Goal: Check status: Check status

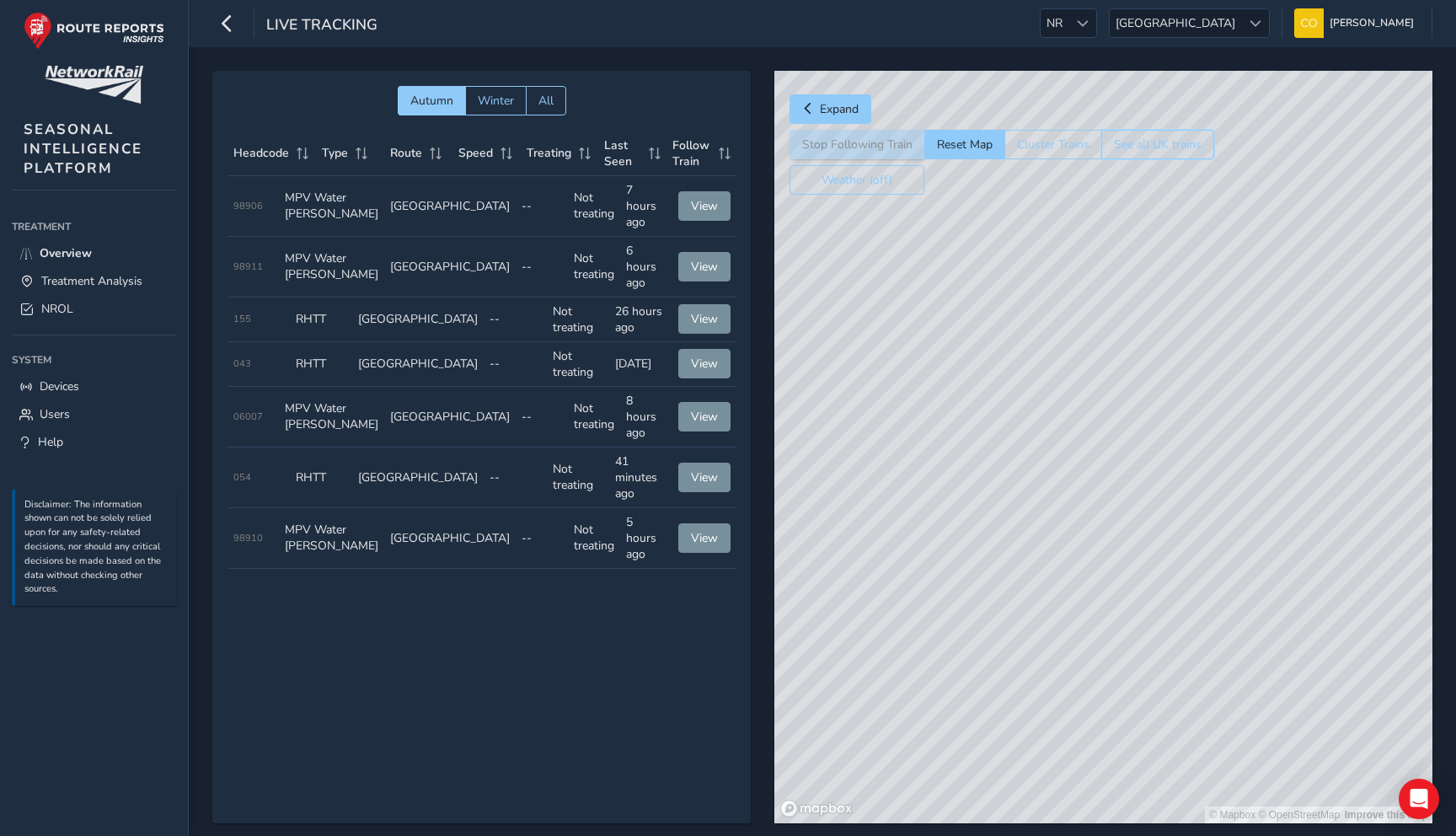
click at [1146, 132] on button "See all UK trains" at bounding box center [1158, 144] width 113 height 29
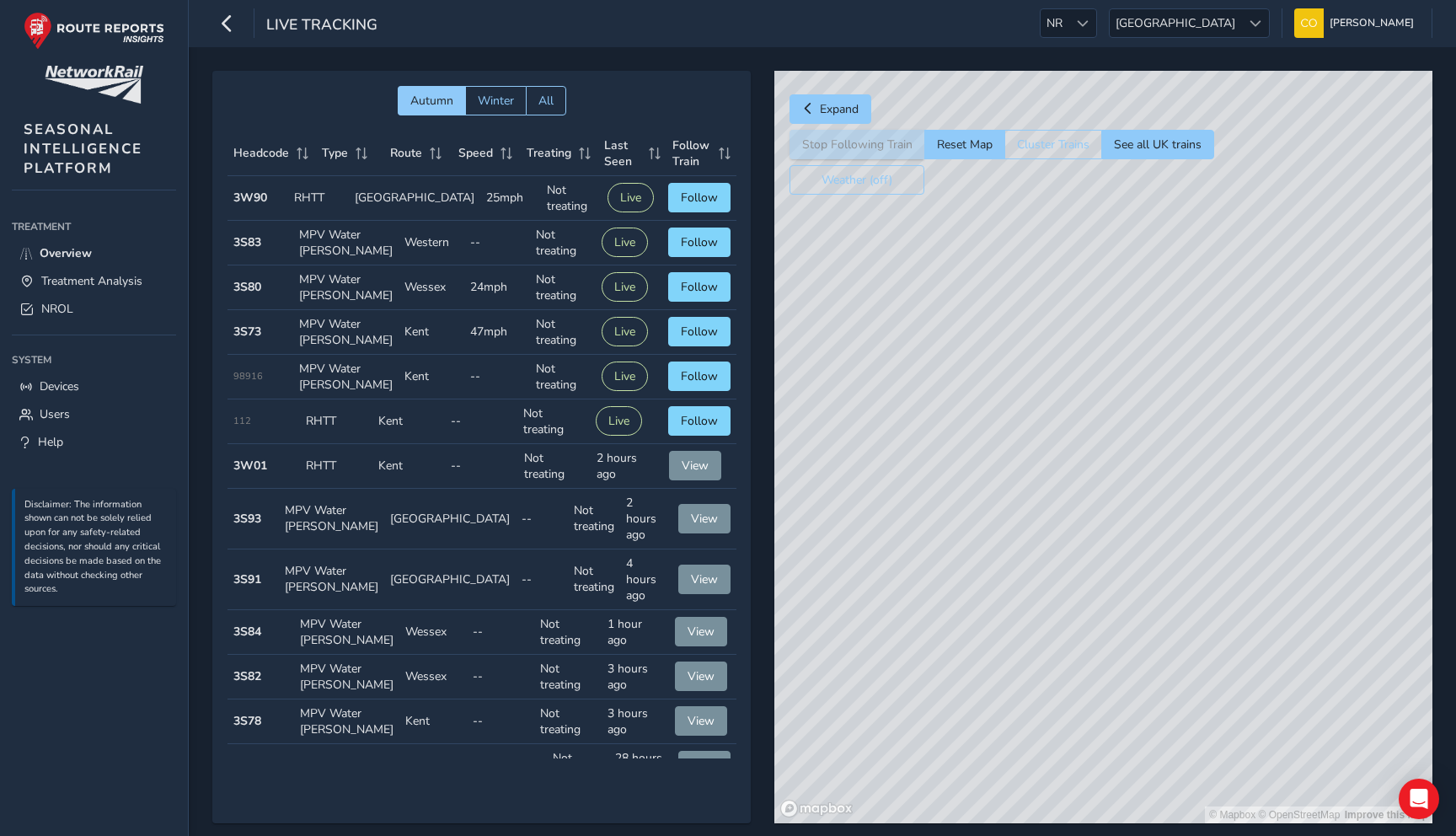
drag, startPoint x: 1213, startPoint y: 635, endPoint x: 1079, endPoint y: 565, distance: 151.2
click at [1079, 565] on div "© Mapbox © OpenStreetMap Improve this map" at bounding box center [1103, 446] width 658 height 752
drag, startPoint x: 1269, startPoint y: 685, endPoint x: 1014, endPoint y: 573, distance: 278.5
click at [1014, 573] on div "© Mapbox © OpenStreetMap Improve this map" at bounding box center [1103, 446] width 658 height 752
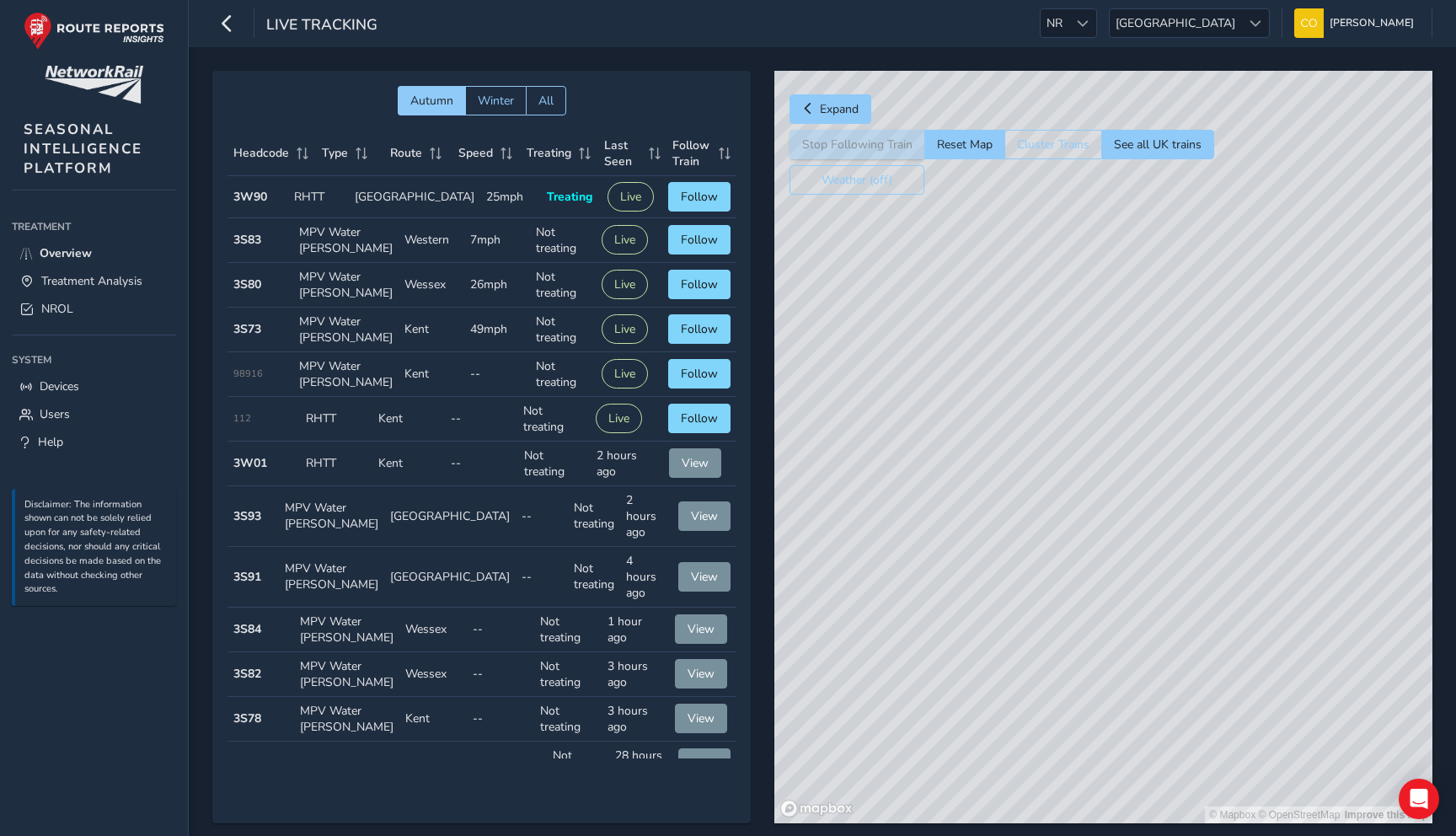
click at [1102, 243] on div "© Mapbox © OpenStreetMap Improve this map" at bounding box center [1103, 446] width 658 height 752
click at [1104, 214] on div "© Mapbox © OpenStreetMap Improve this map" at bounding box center [1103, 446] width 658 height 752
click at [974, 131] on button "Reset Map" at bounding box center [964, 144] width 80 height 29
drag, startPoint x: 1194, startPoint y: 494, endPoint x: 1156, endPoint y: 356, distance: 143.1
click at [1156, 356] on div "© Mapbox © OpenStreetMap Improve this map" at bounding box center [1103, 446] width 658 height 752
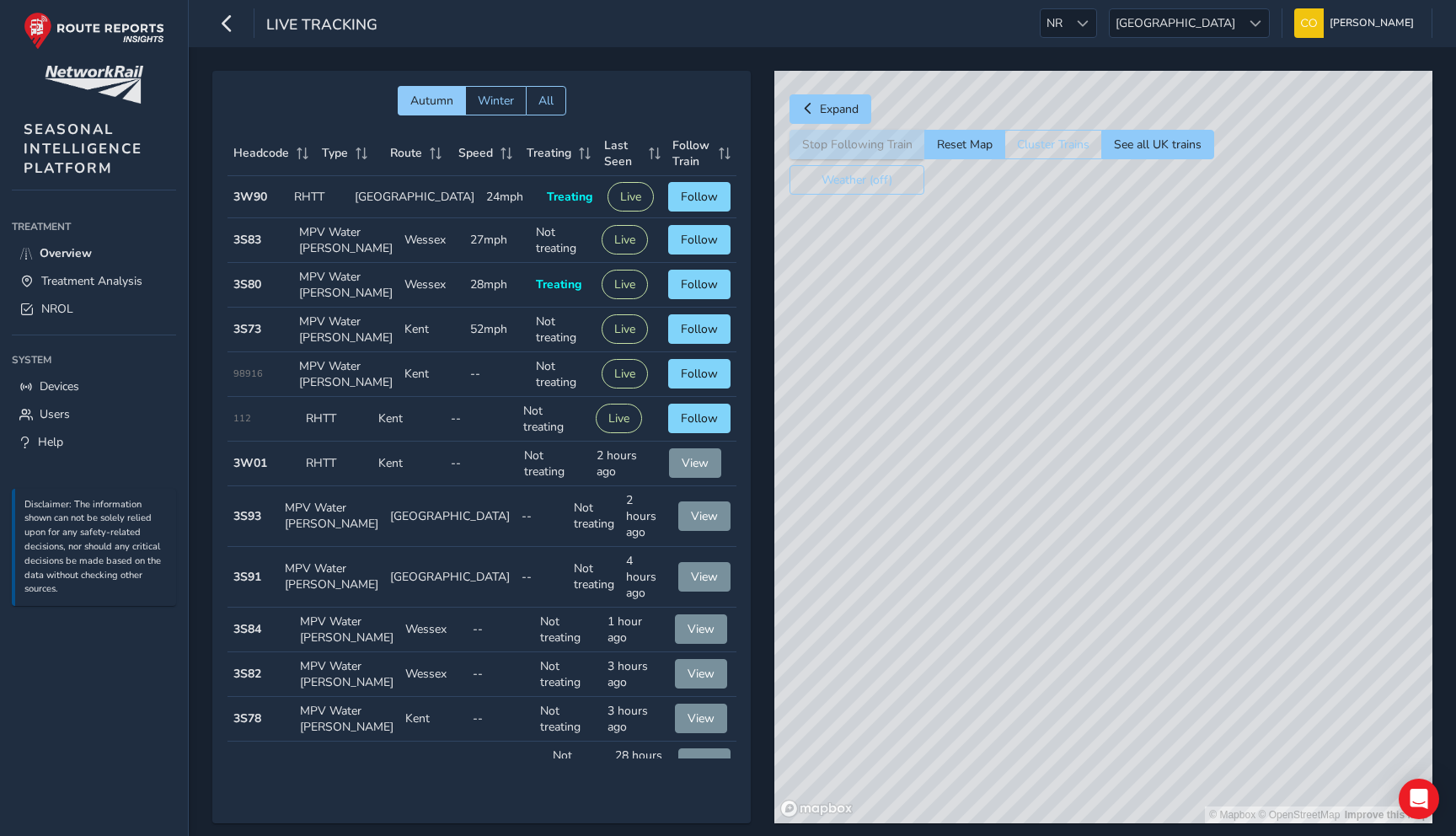
click at [1149, 290] on div "© Mapbox © OpenStreetMap Improve this map" at bounding box center [1103, 446] width 658 height 752
click at [87, 306] on link "NROL" at bounding box center [93, 309] width 164 height 28
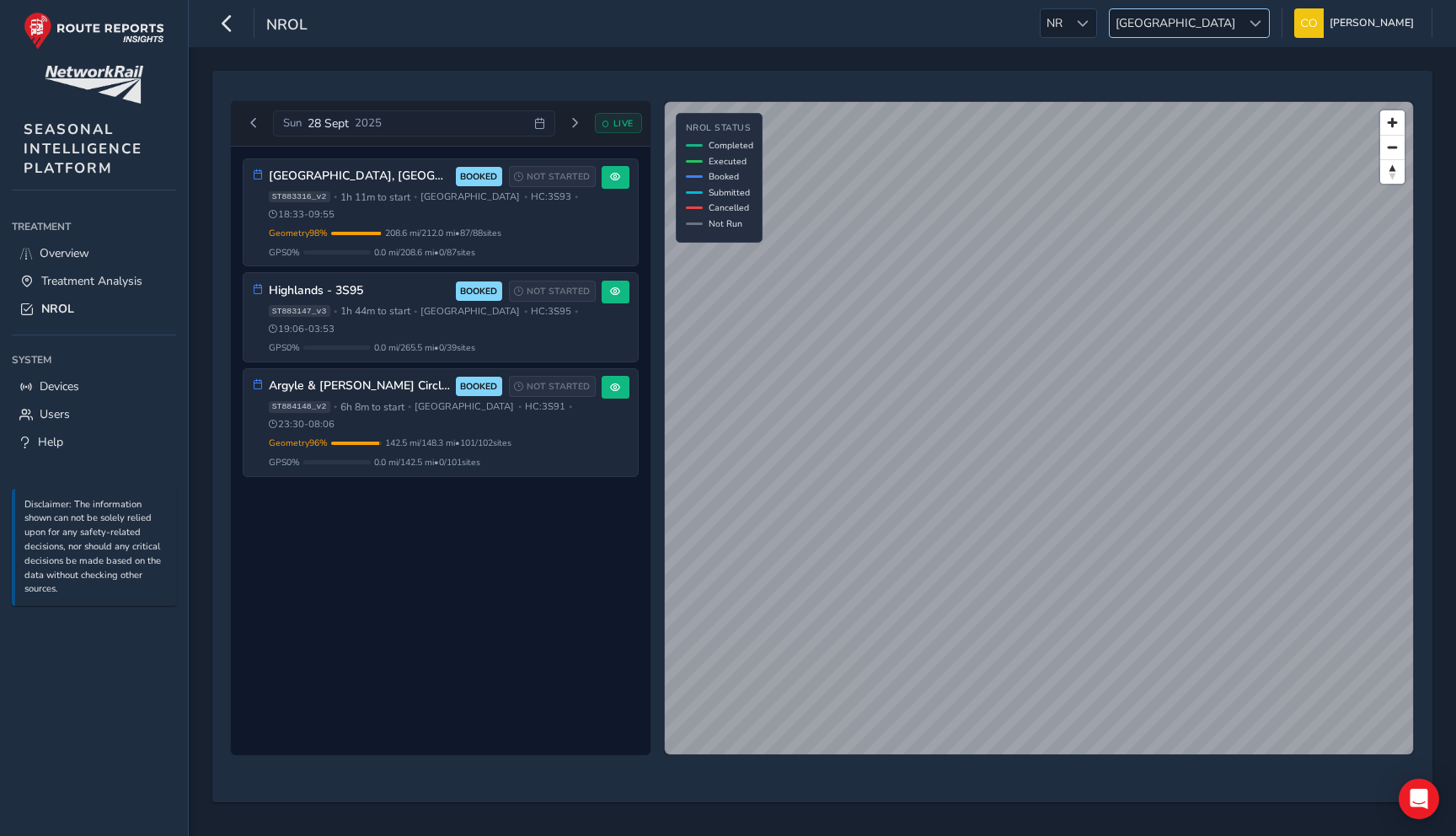
click at [1198, 31] on span "[GEOGRAPHIC_DATA]" at bounding box center [1175, 24] width 131 height 28
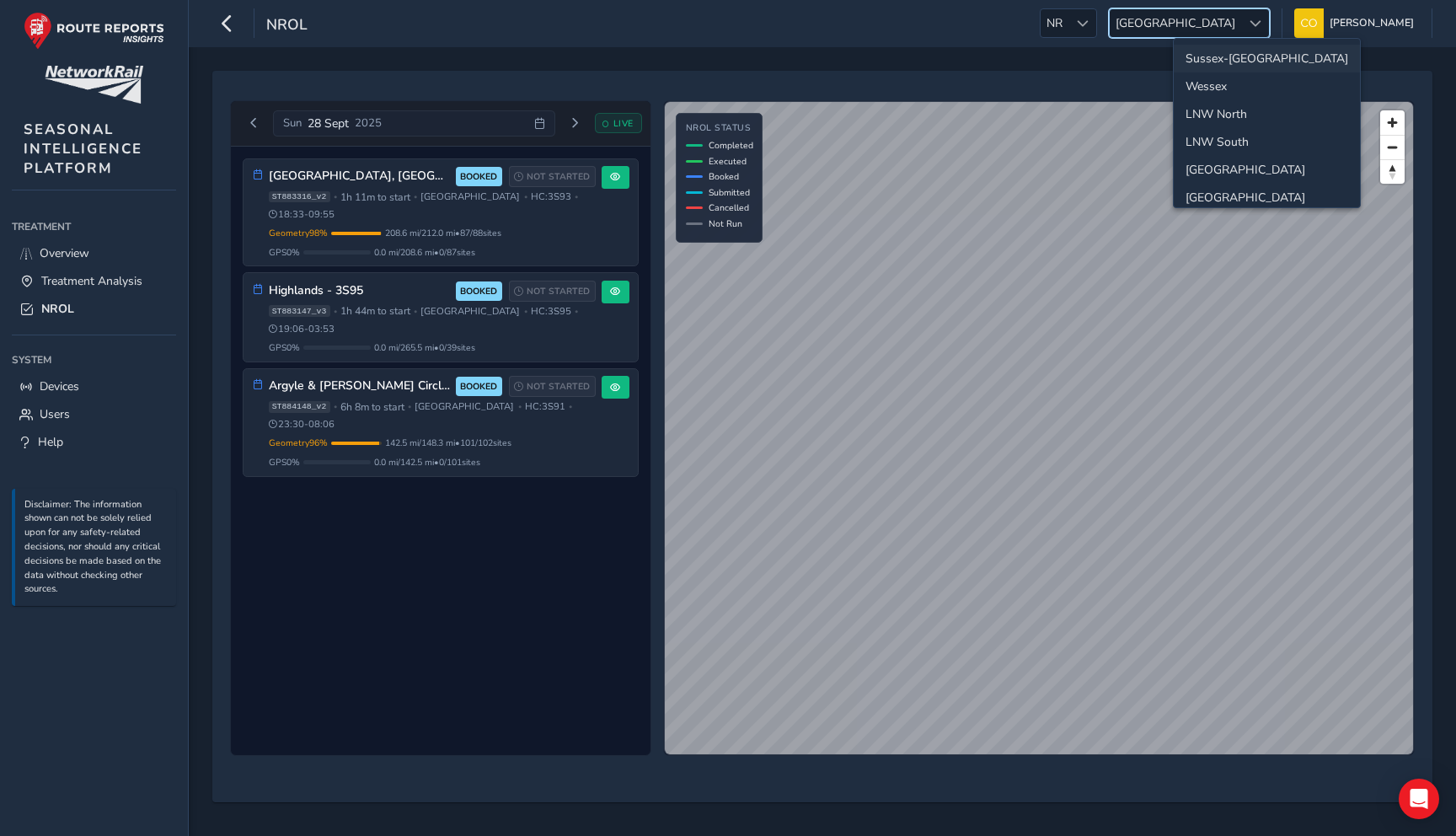
click at [1219, 54] on li "Sussex-[GEOGRAPHIC_DATA]" at bounding box center [1266, 59] width 186 height 28
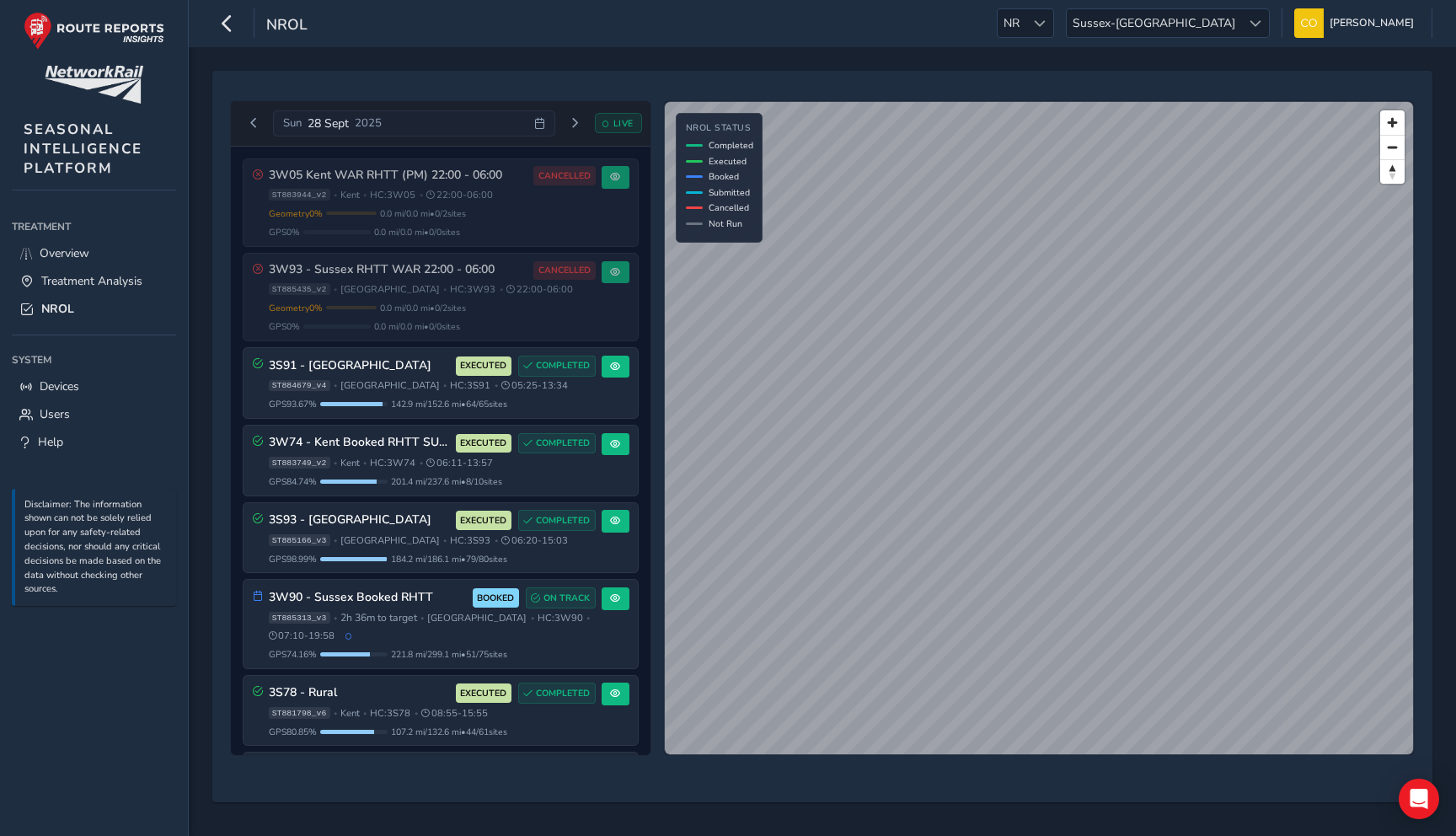
click at [698, 237] on div "© Mapbox © OpenStreetMap Improve this map NROL Status Completed Executed Booked…" at bounding box center [1039, 428] width 751 height 655
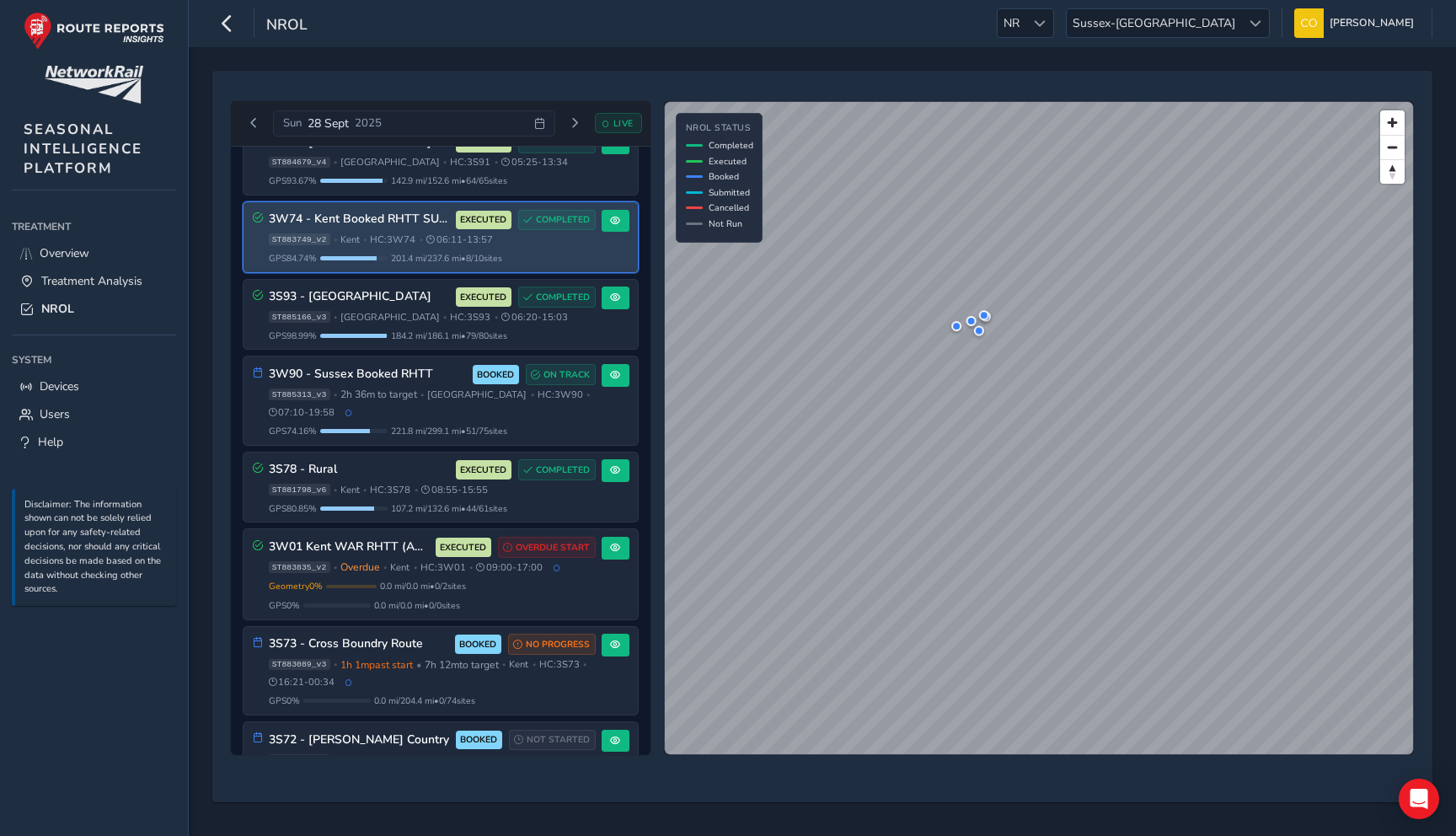
scroll to position [393, 0]
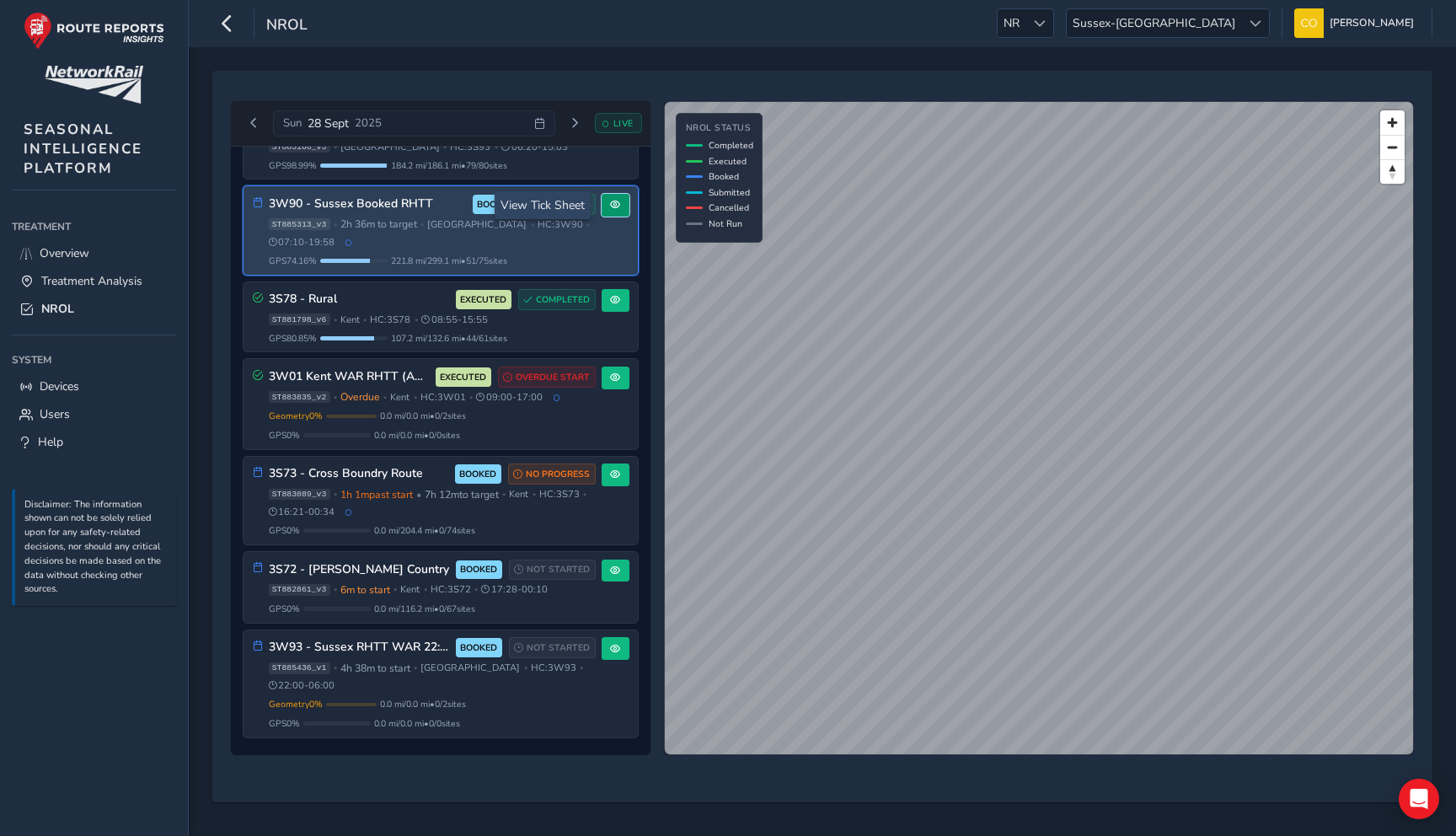
click at [610, 199] on span at bounding box center [615, 204] width 10 height 10
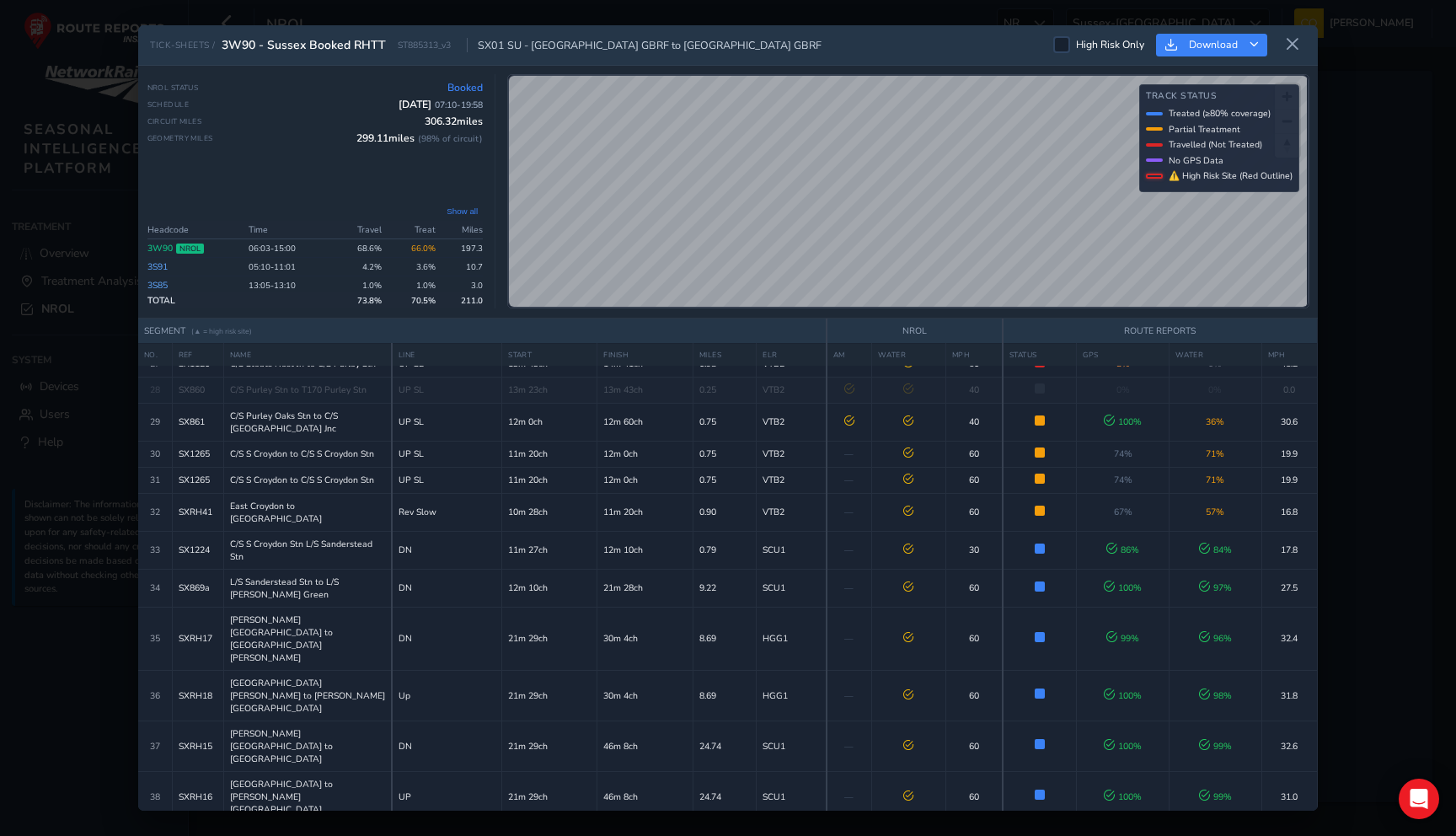
scroll to position [1075, 0]
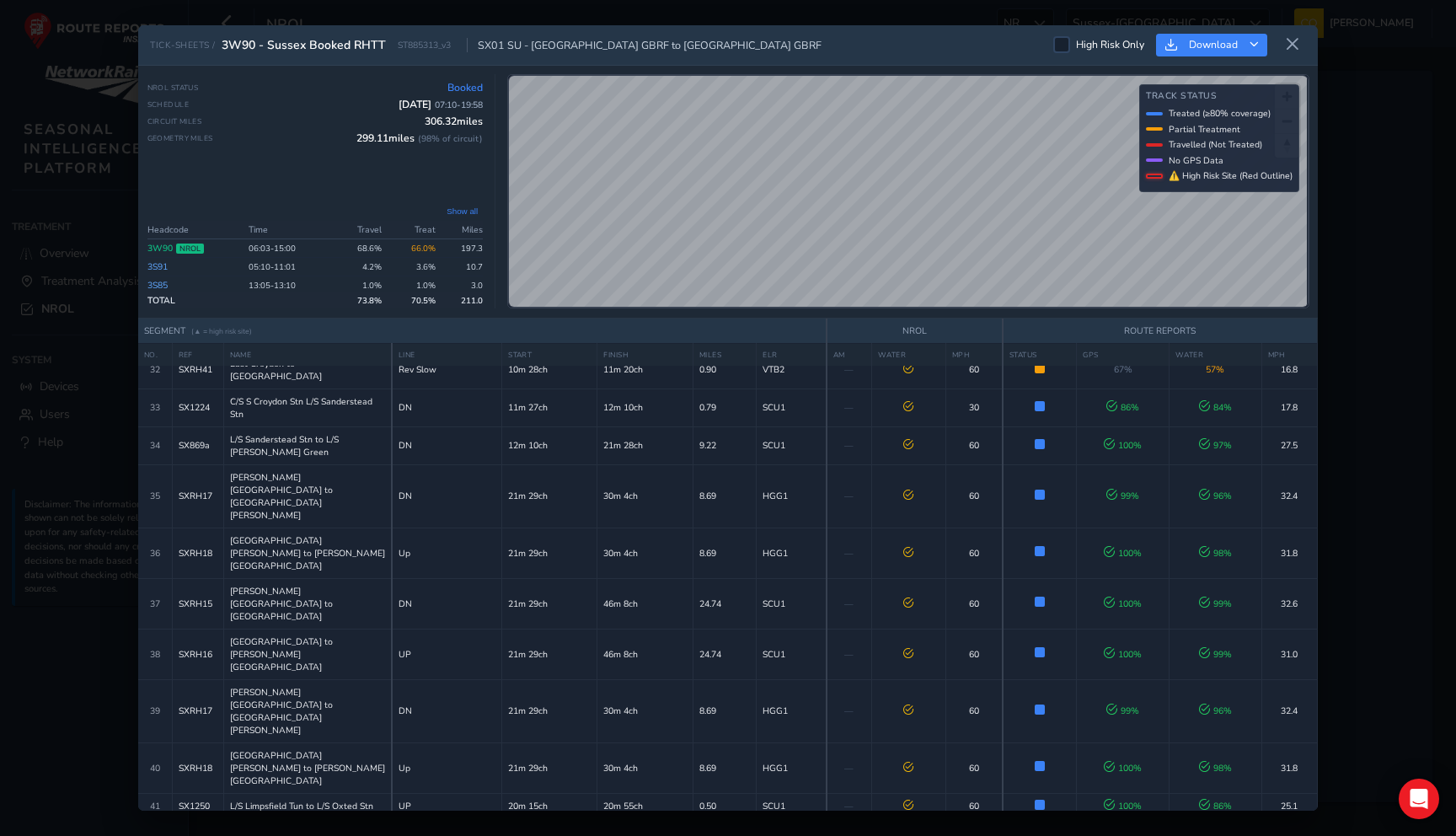
click at [1298, 62] on div "TICK-SHEETS / 3W90 - Sussex Booked RHTT ST885313_v3 SX01 SU - [GEOGRAPHIC_DATA]…" at bounding box center [728, 46] width 1180 height 41
click at [1291, 43] on icon at bounding box center [1292, 44] width 15 height 15
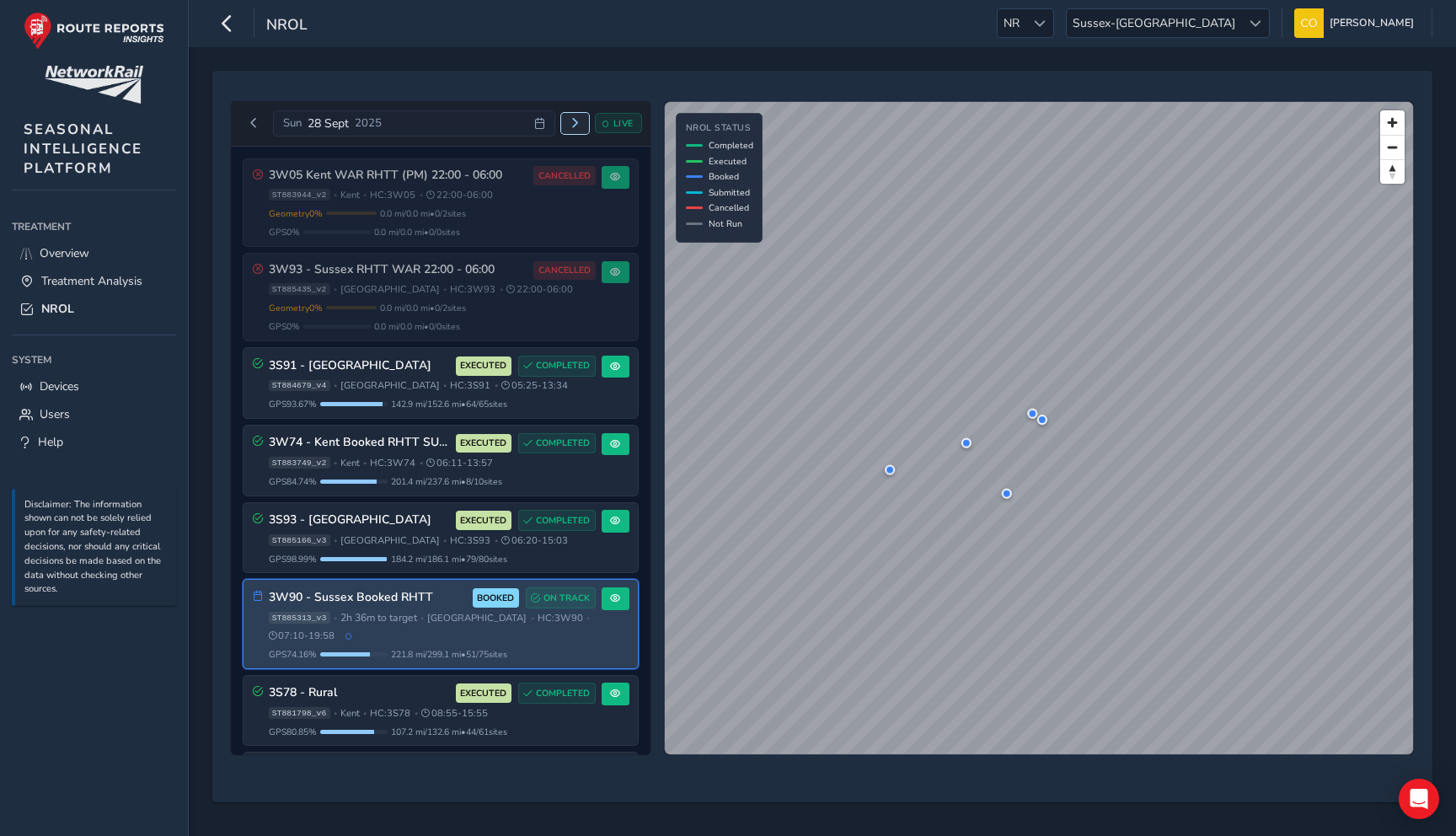
click at [575, 123] on span "Next day" at bounding box center [574, 123] width 10 height 10
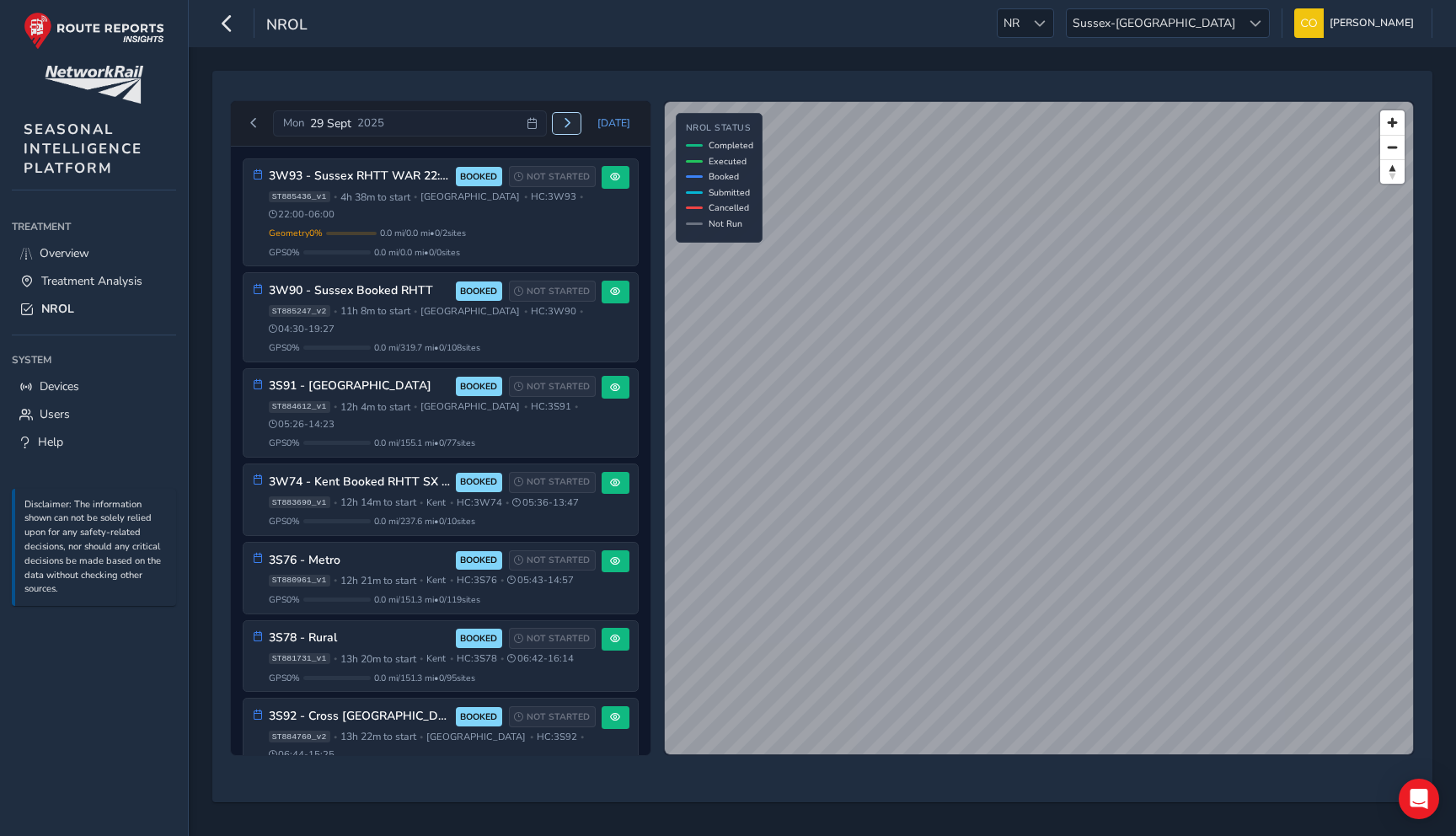
click at [572, 122] on span "Next day" at bounding box center [566, 123] width 10 height 10
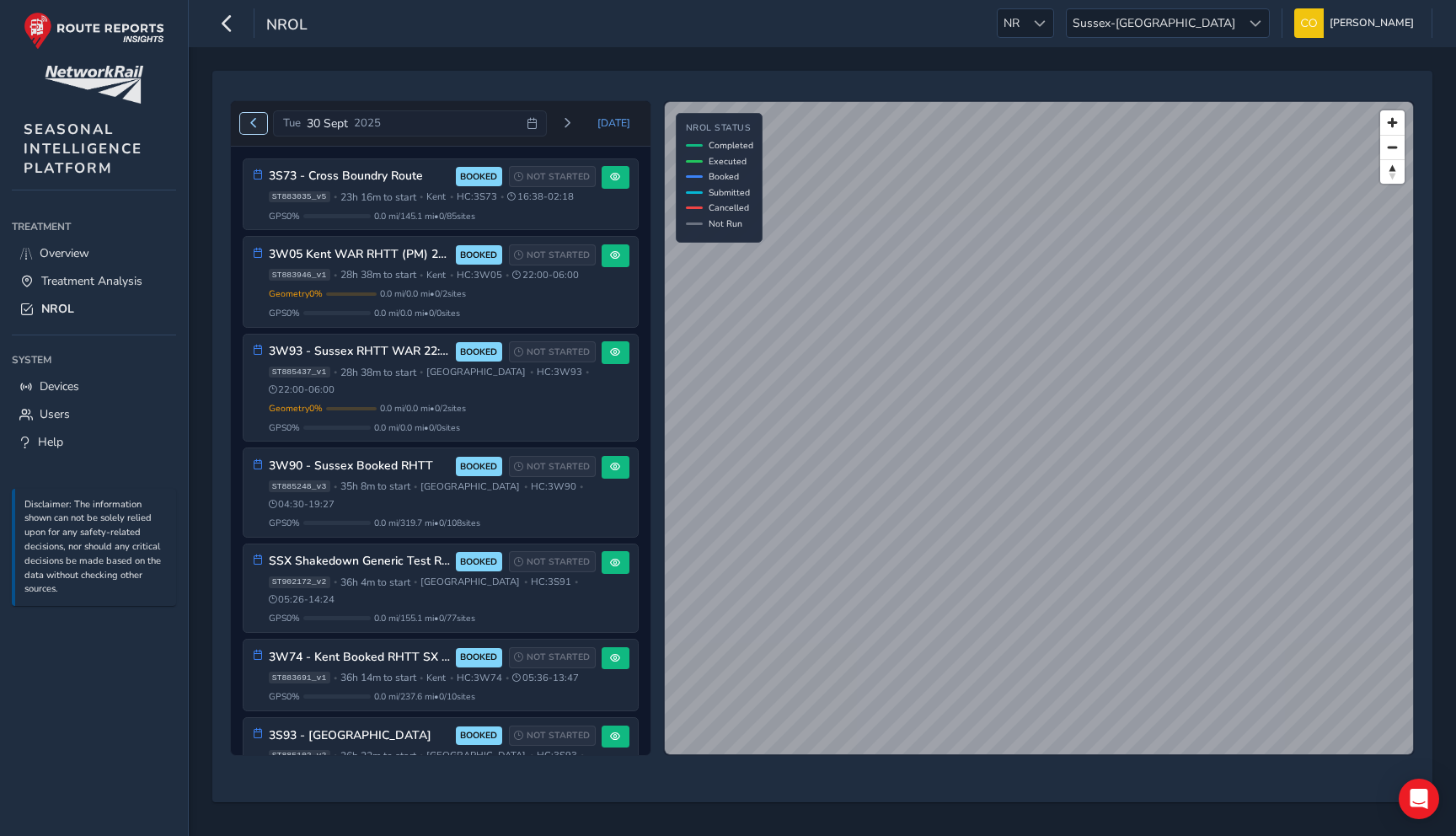
click at [261, 123] on button "Previous day" at bounding box center [254, 123] width 28 height 21
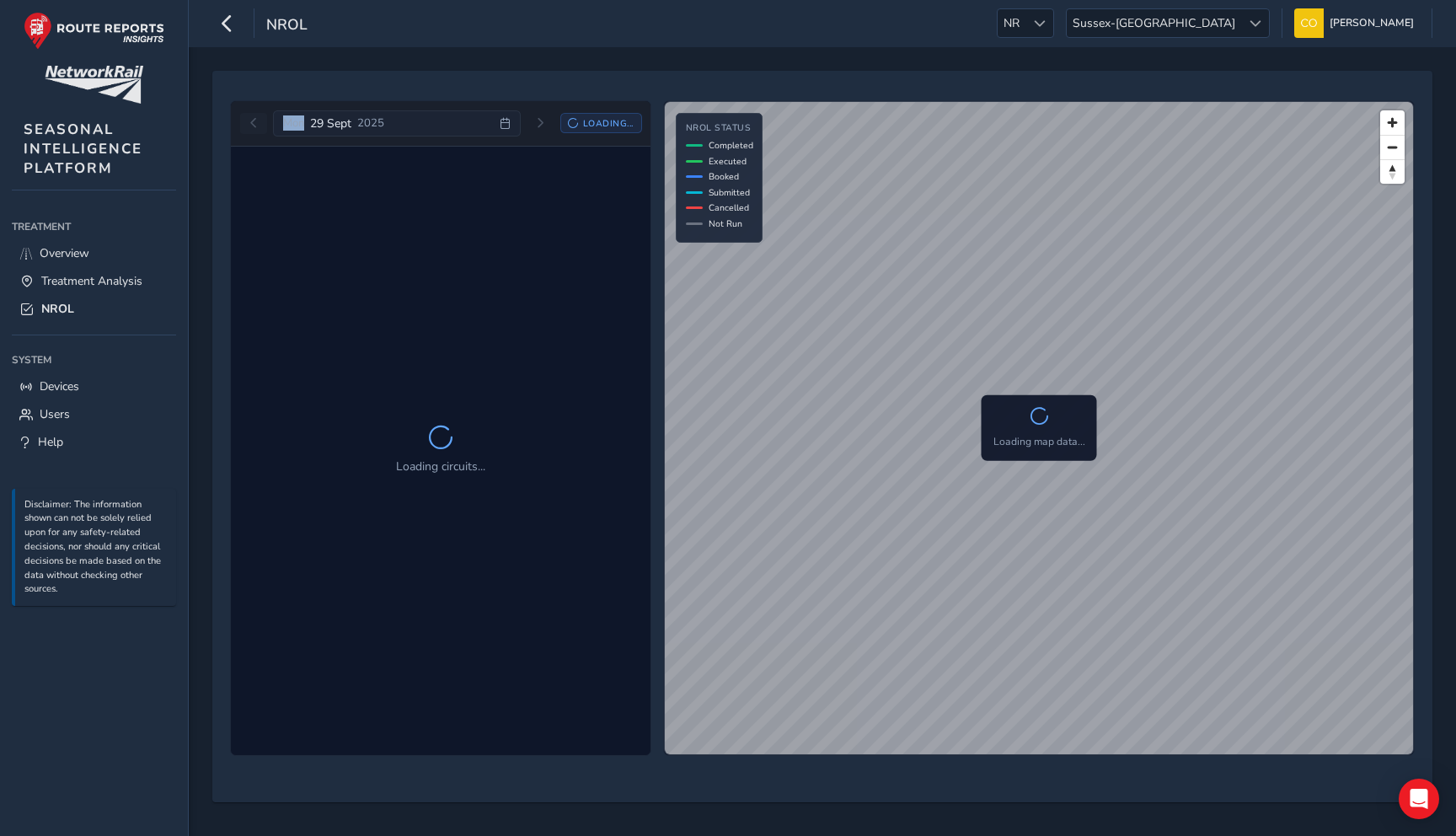
click at [261, 123] on div "[DATE] Loading..." at bounding box center [441, 123] width 402 height 27
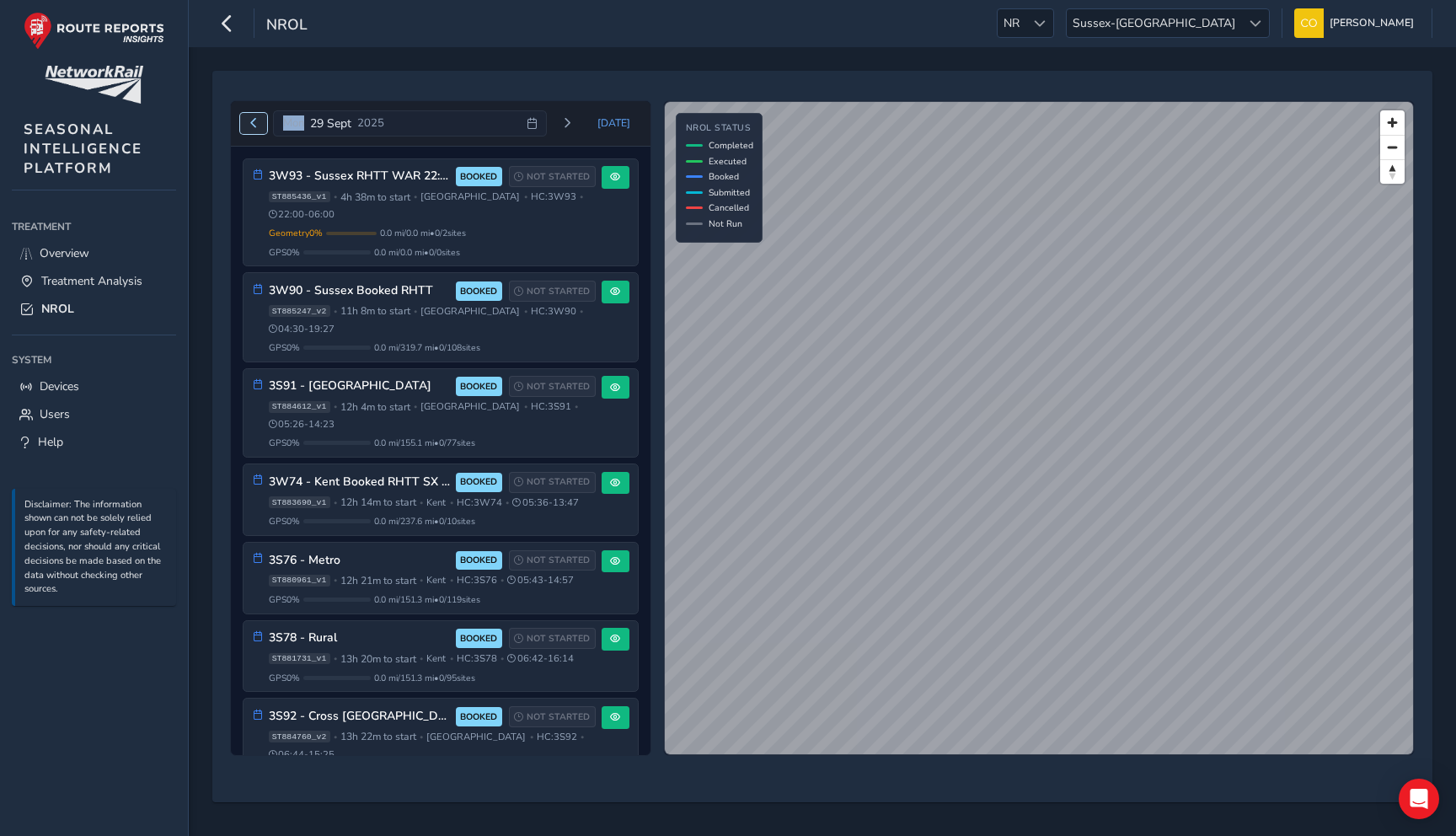
click at [257, 124] on span "Previous day" at bounding box center [253, 123] width 10 height 10
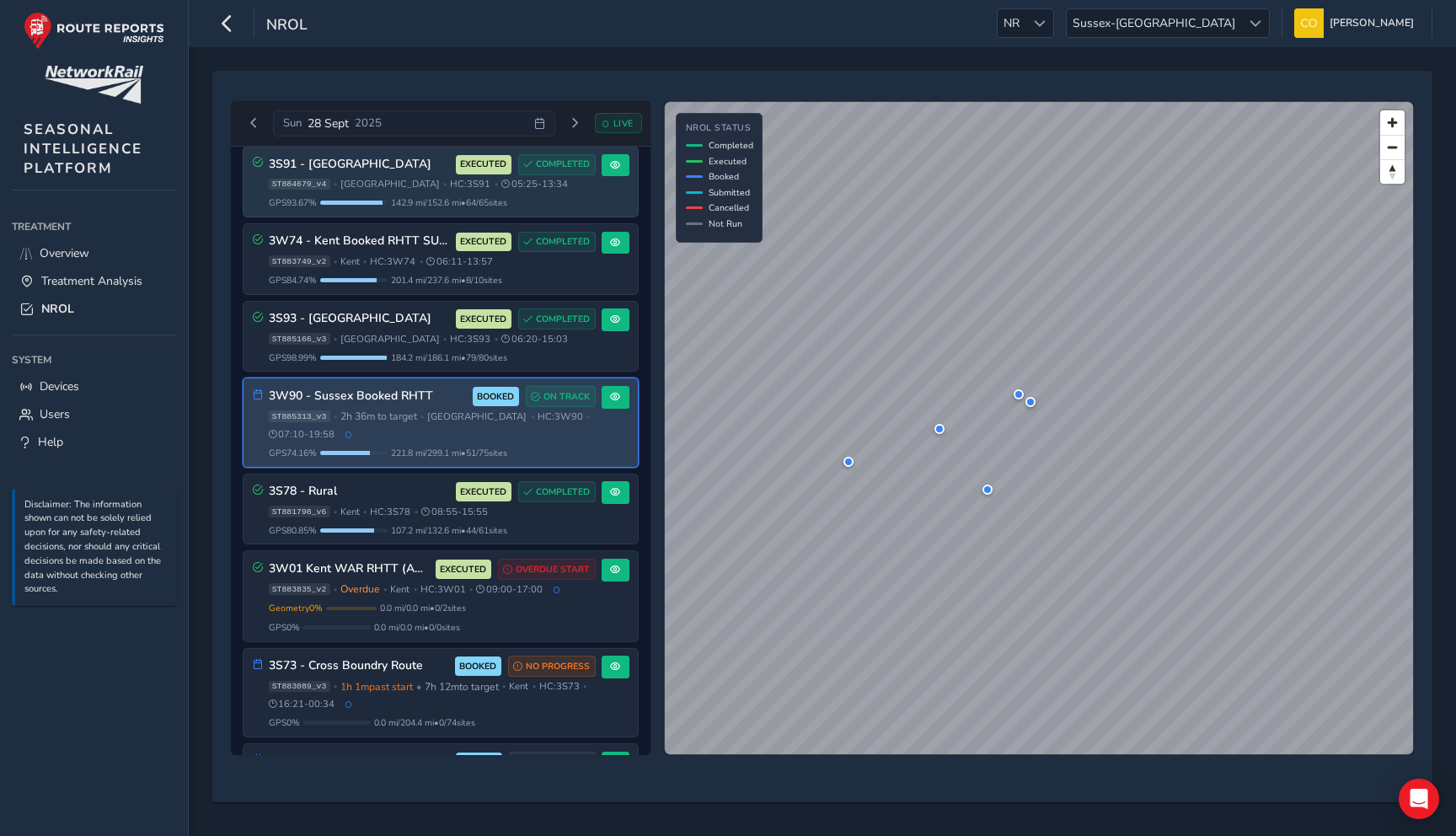
scroll to position [225, 0]
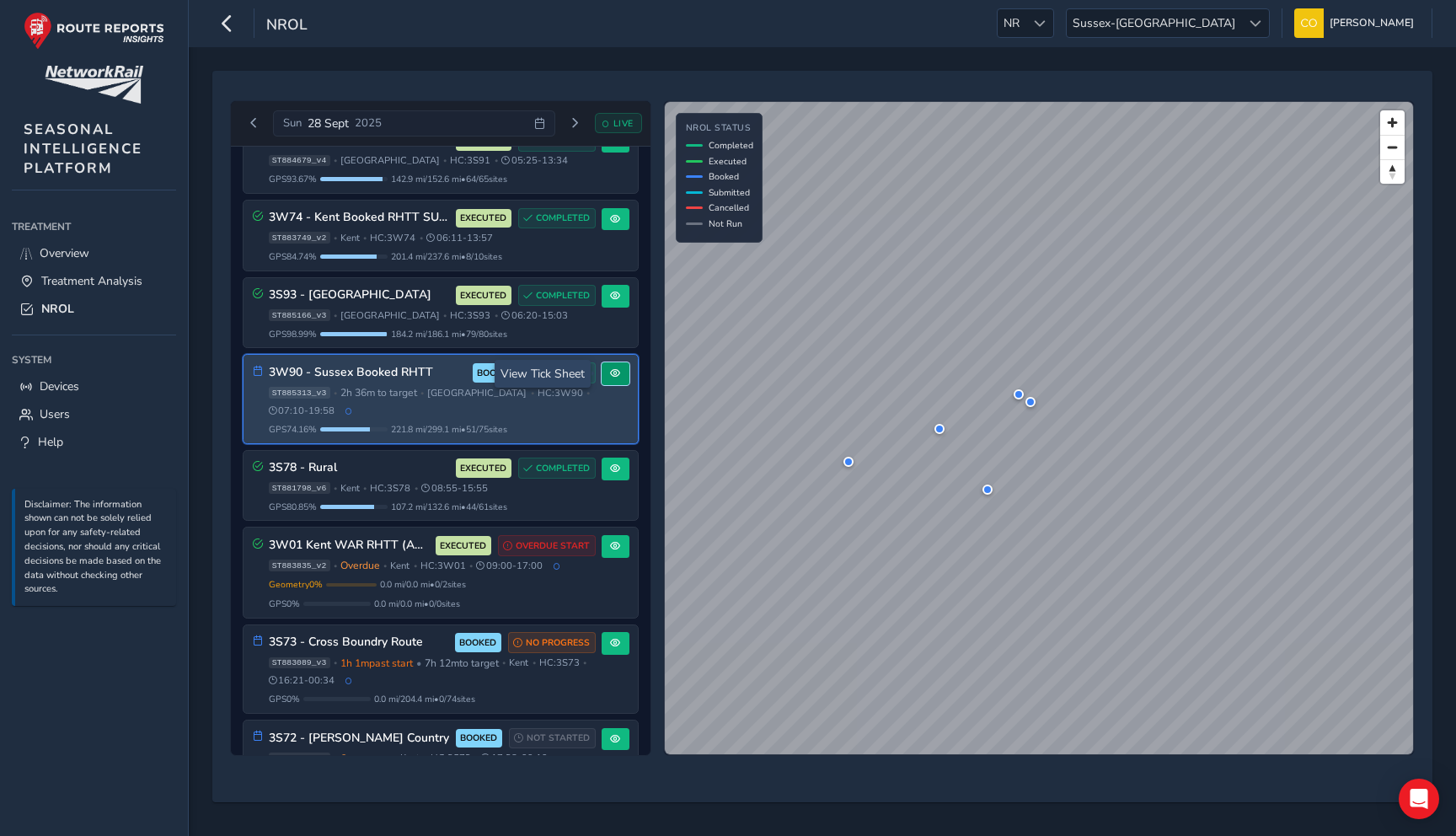
click at [610, 374] on span at bounding box center [615, 373] width 10 height 10
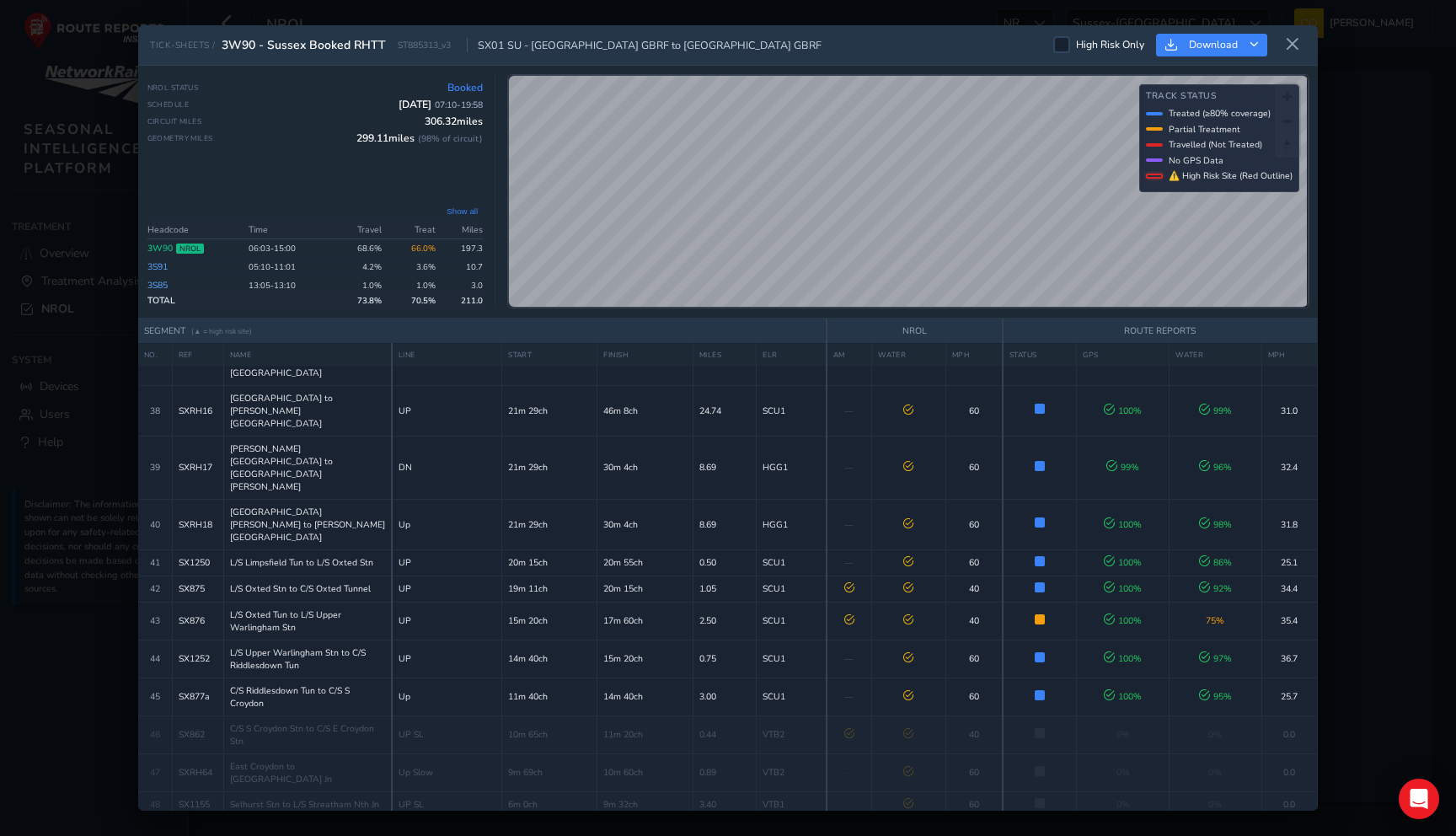
scroll to position [1313, 0]
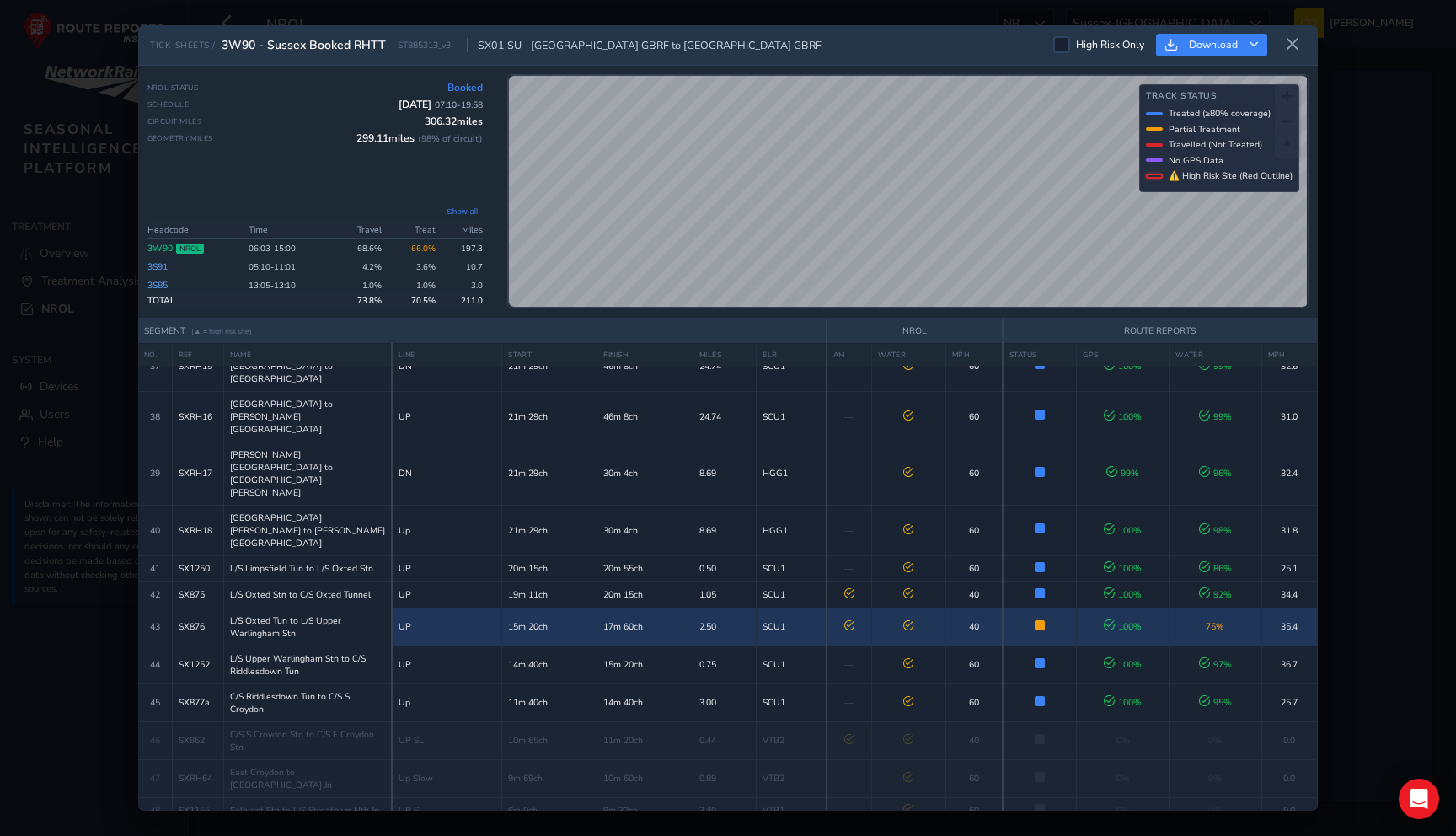
click at [1169, 608] on td "75 %" at bounding box center [1214, 626] width 93 height 38
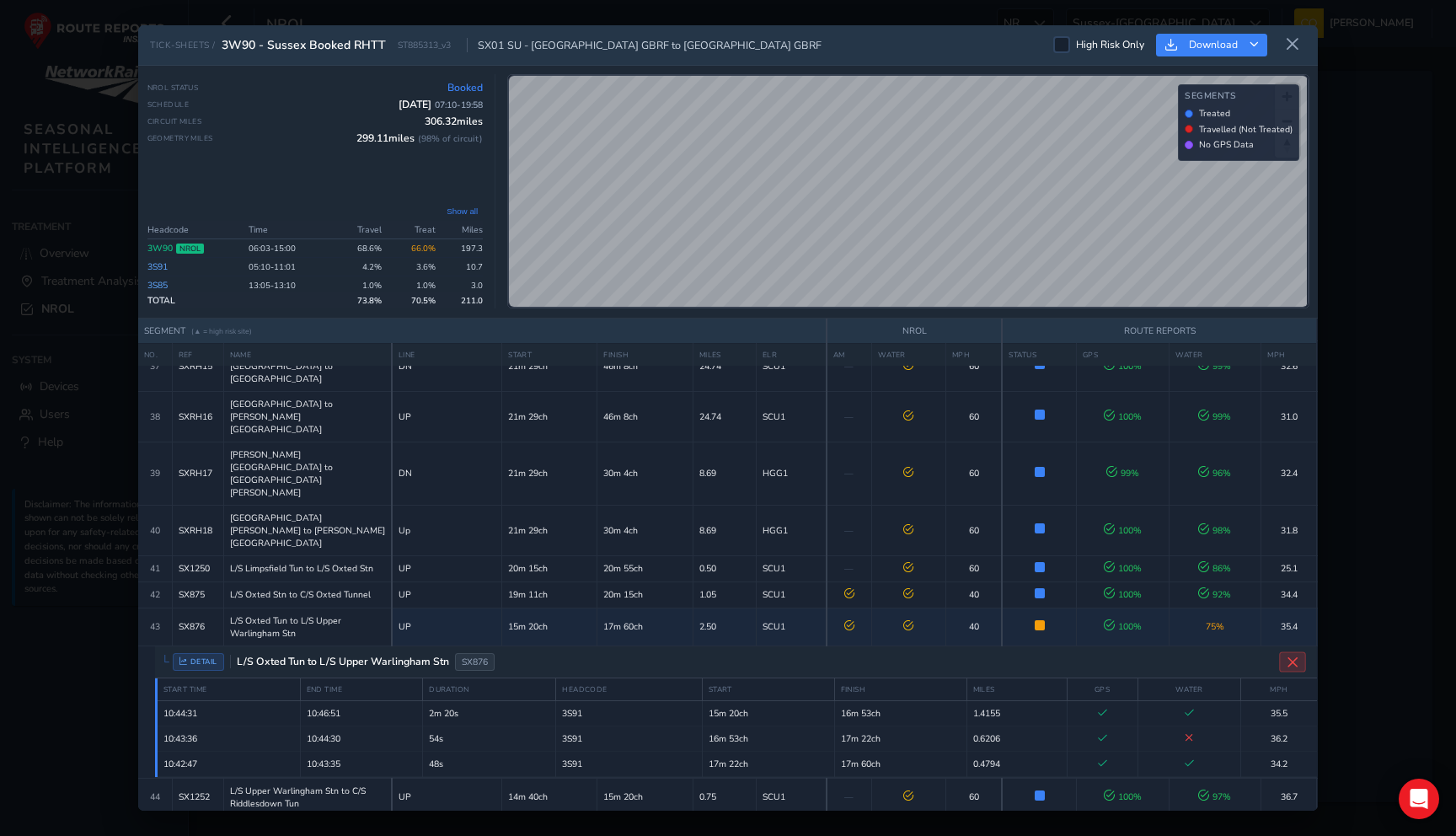
click at [1287, 655] on icon "Close detail view" at bounding box center [1293, 661] width 12 height 12
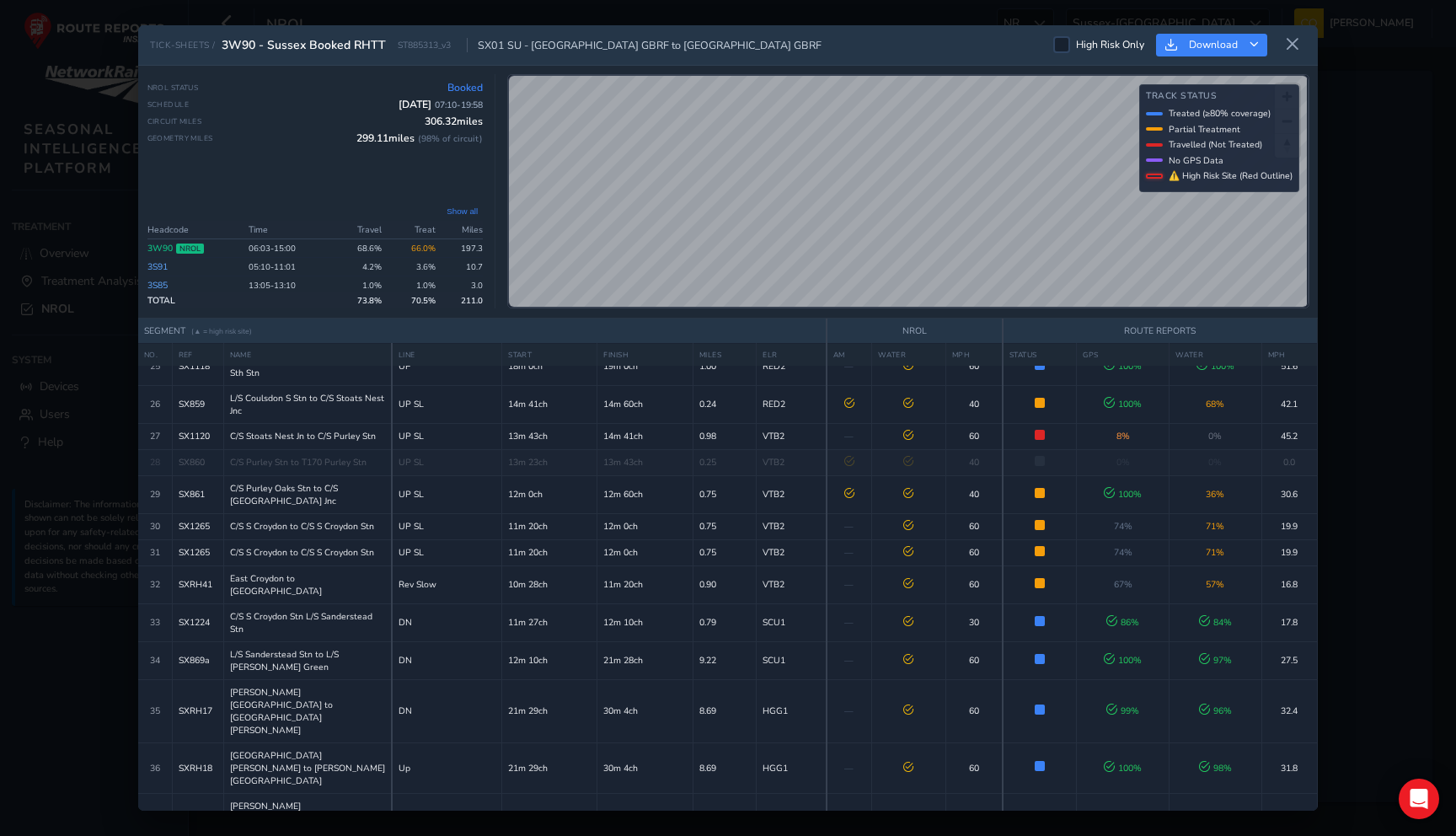
scroll to position [109, 0]
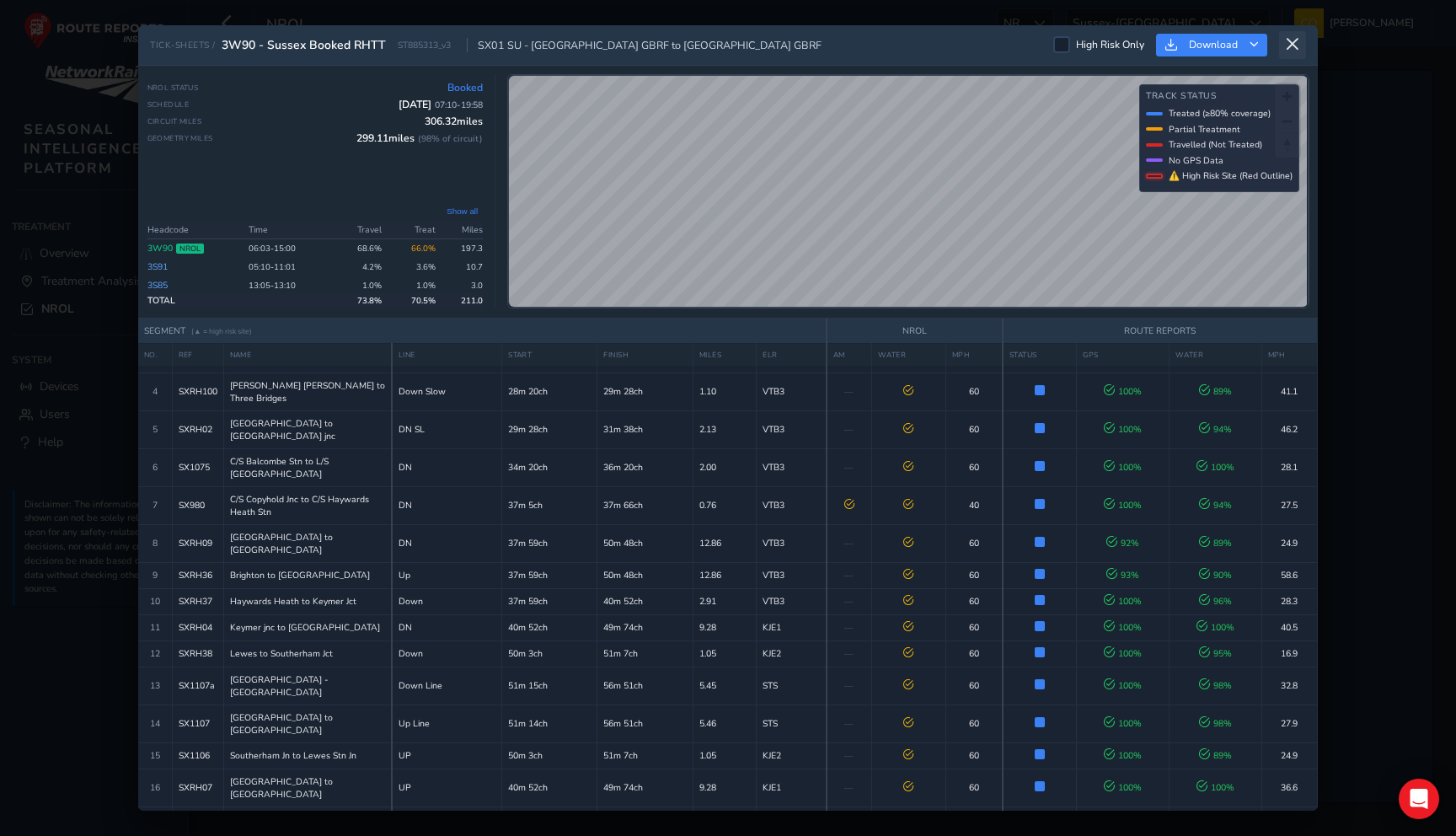
click at [1292, 54] on button at bounding box center [1293, 45] width 27 height 28
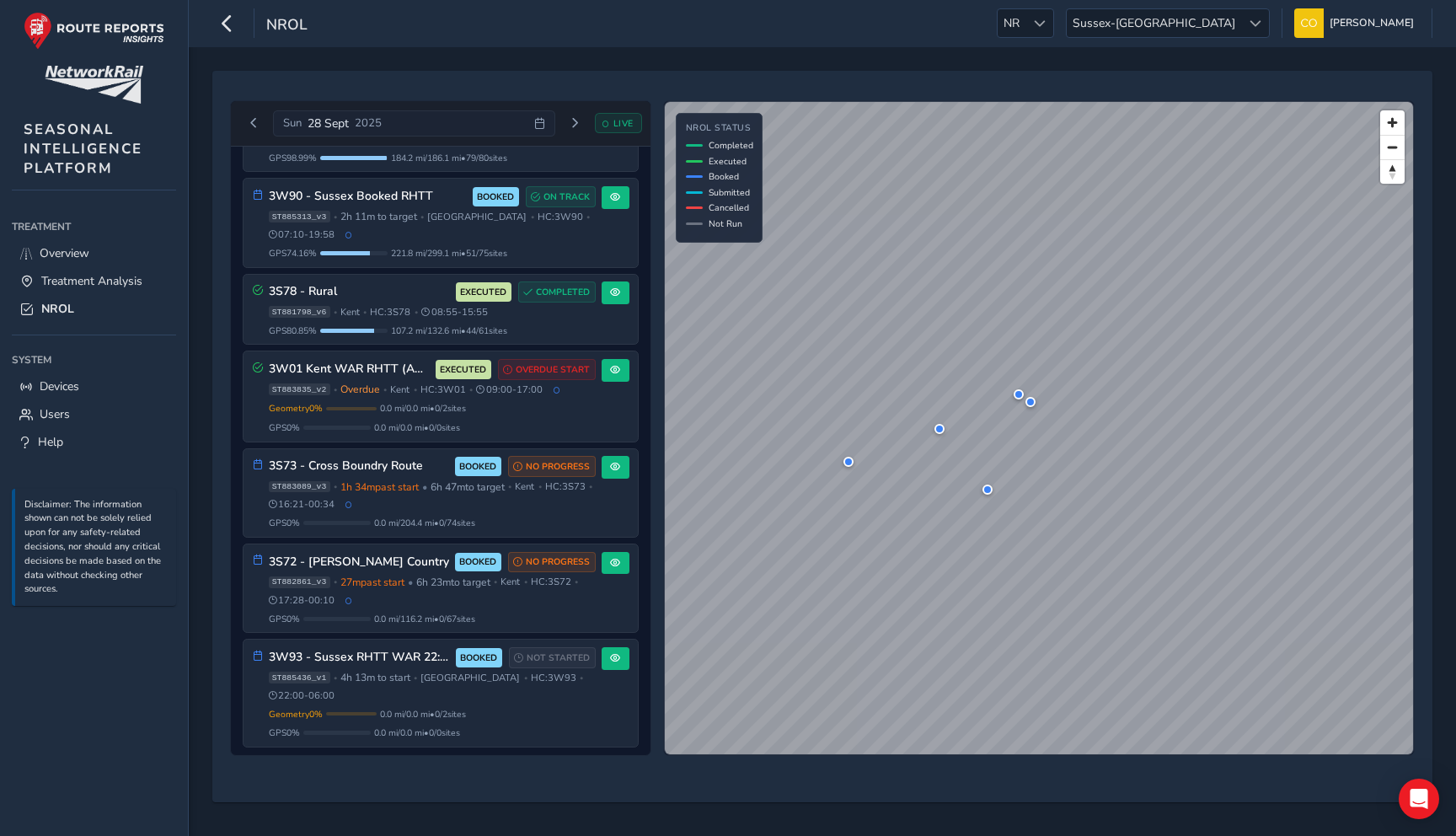
scroll to position [411, 0]
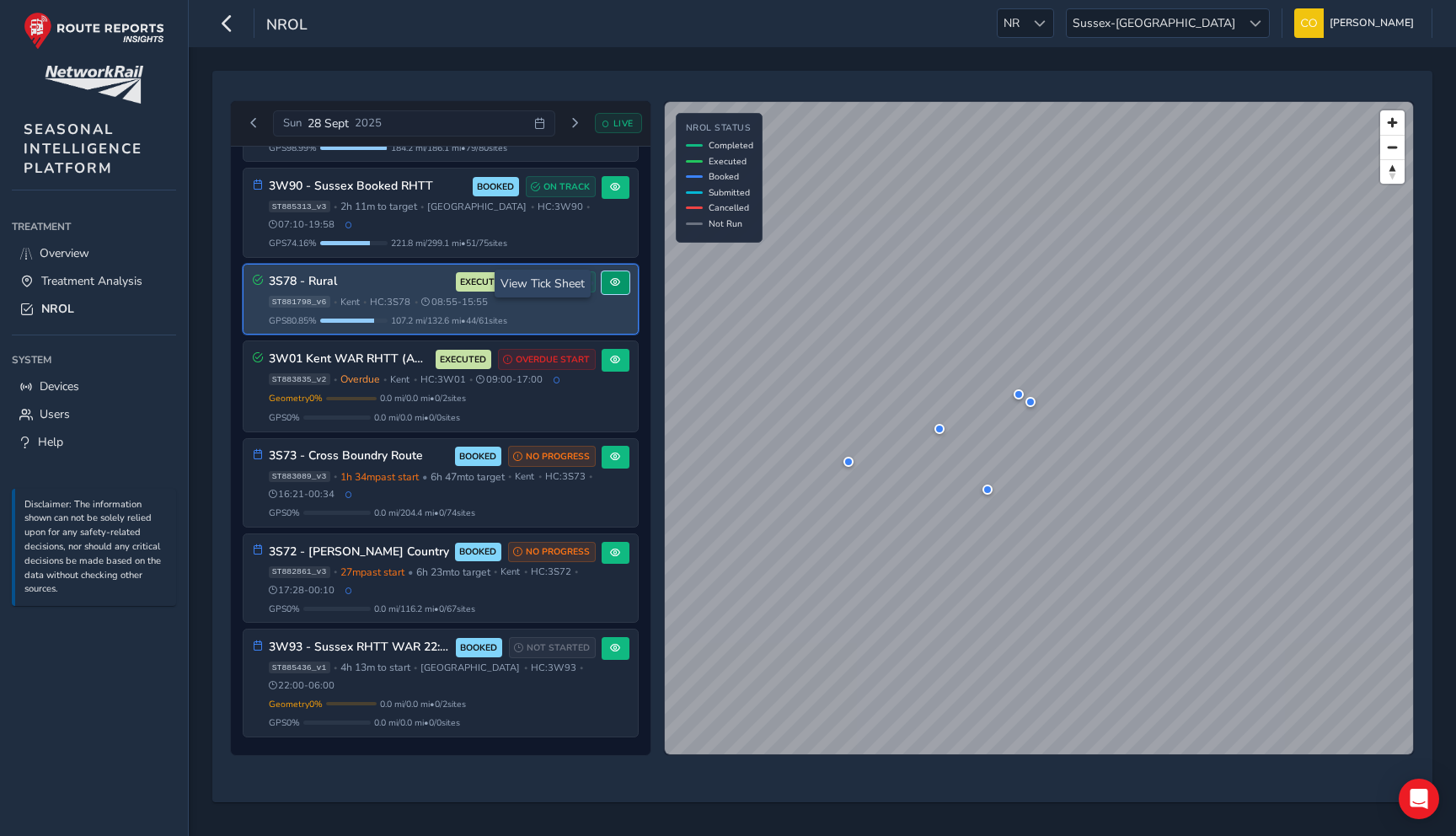
click at [616, 284] on button at bounding box center [616, 283] width 28 height 23
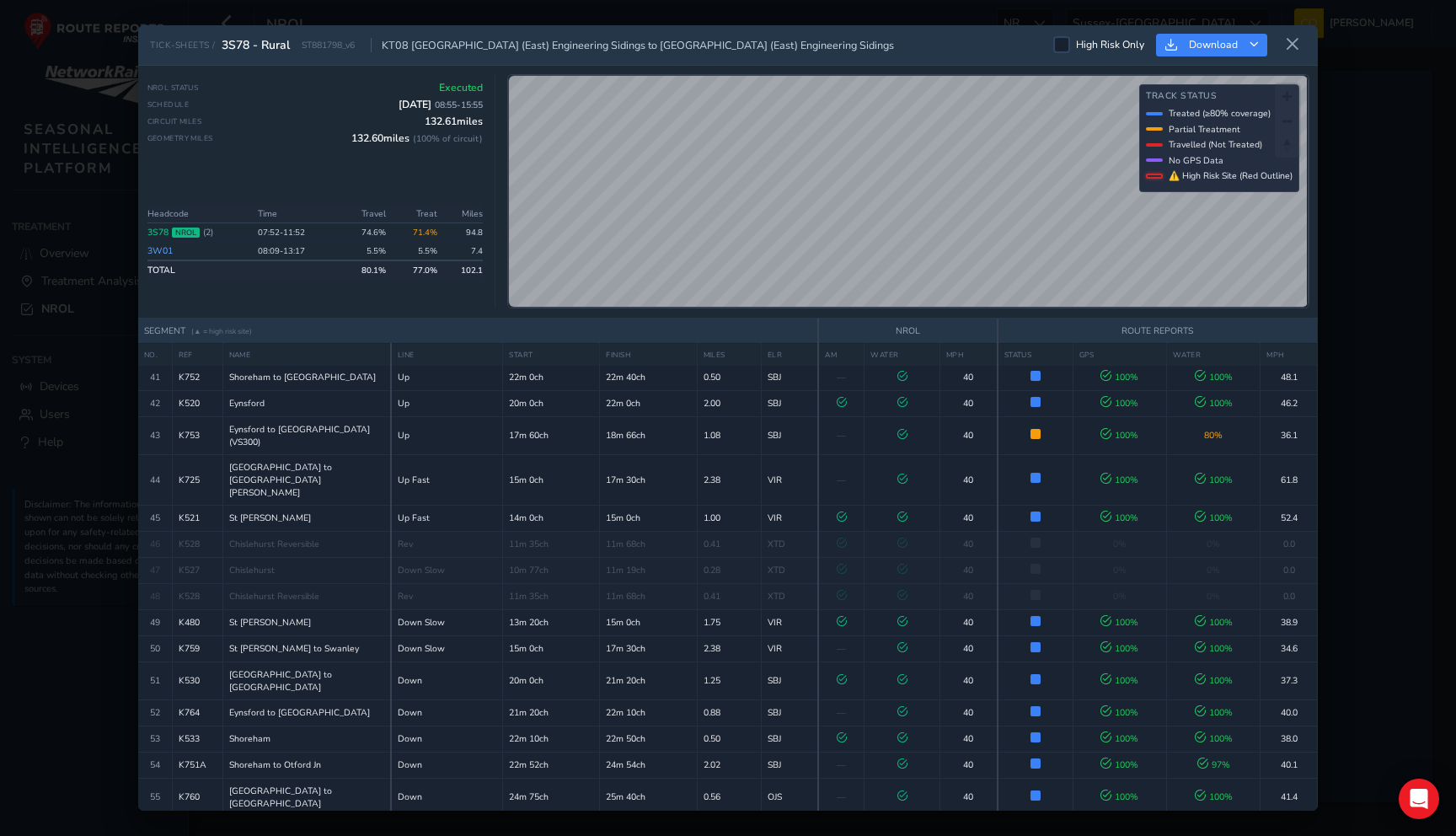
scroll to position [1145, 0]
click at [1295, 55] on button at bounding box center [1293, 45] width 27 height 28
